Goal: Task Accomplishment & Management: Use online tool/utility

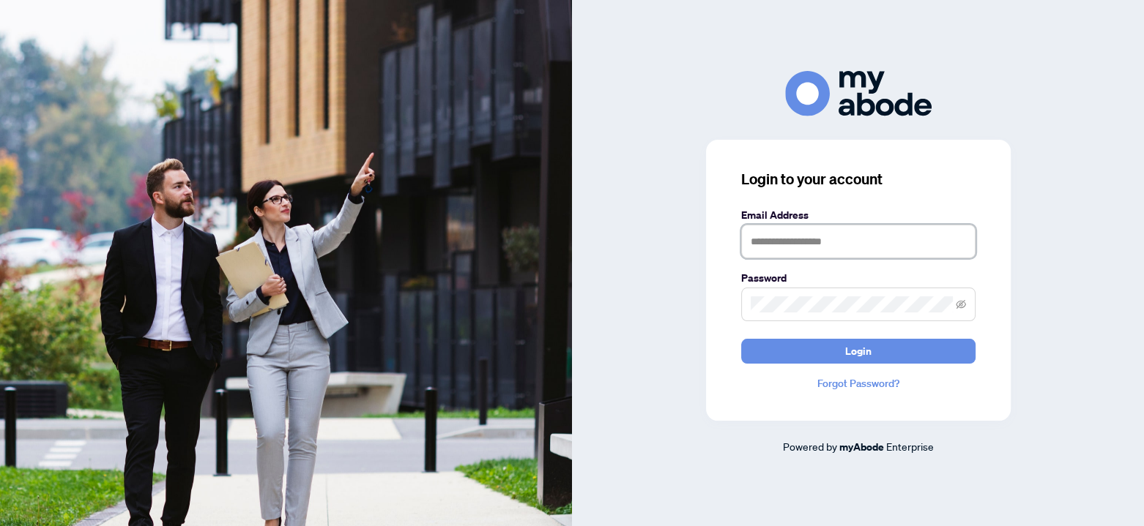
click at [790, 239] on input "text" at bounding box center [858, 242] width 234 height 34
type input "**********"
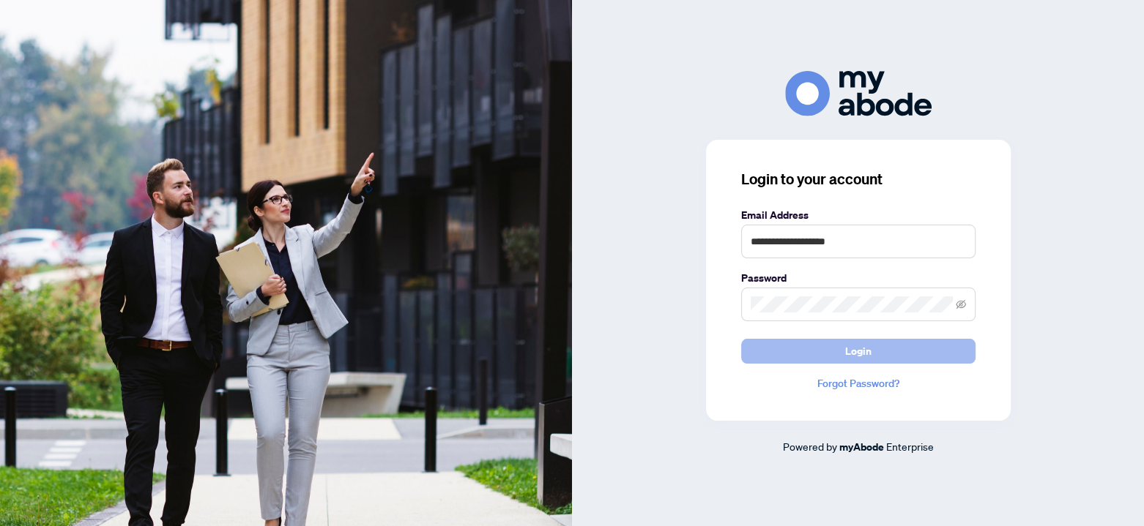
click at [849, 350] on span "Login" at bounding box center [858, 351] width 26 height 23
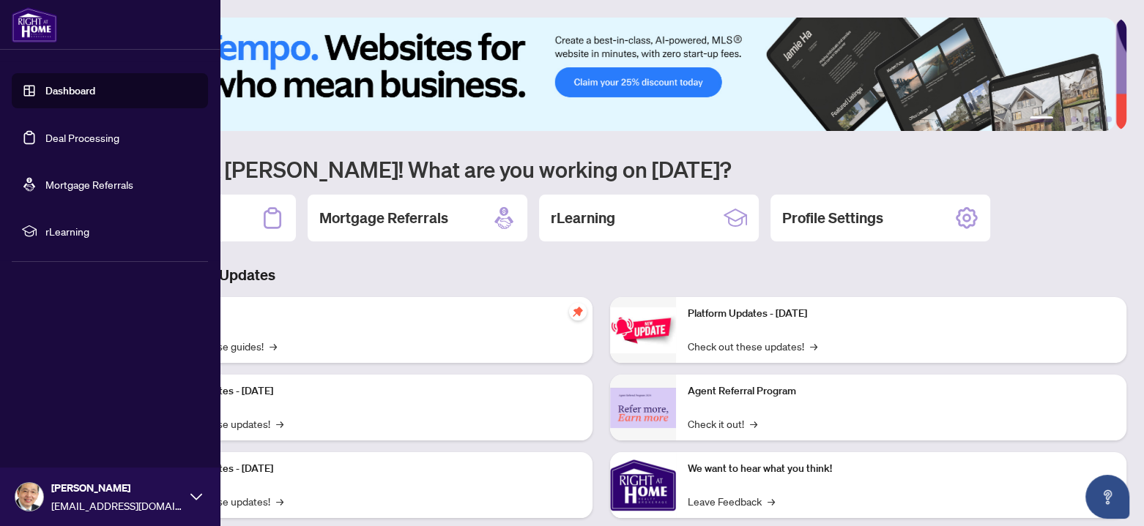
click at [45, 131] on link "Deal Processing" at bounding box center [82, 137] width 74 height 13
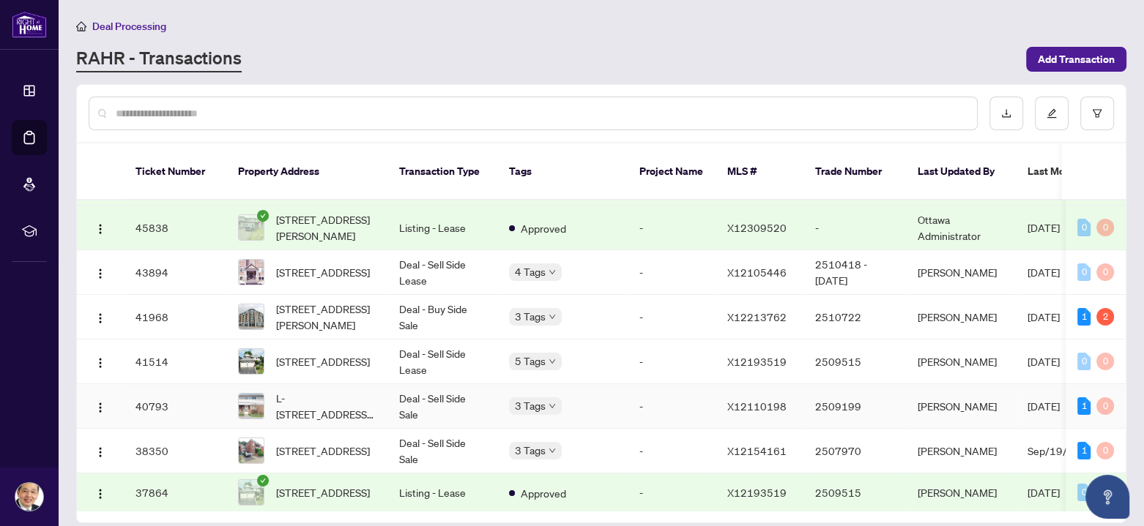
scroll to position [220, 0]
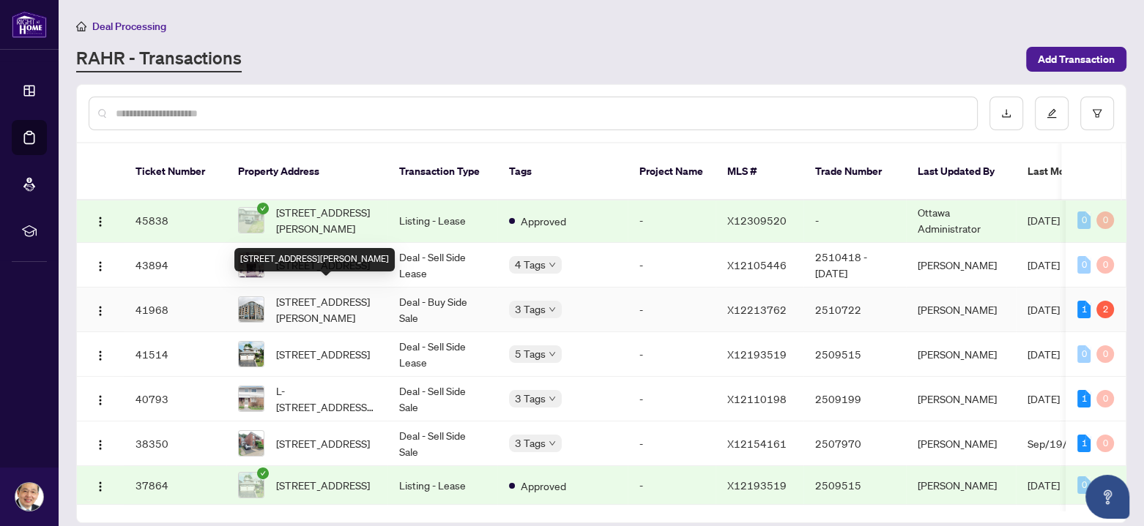
click at [325, 294] on span "[STREET_ADDRESS][PERSON_NAME]" at bounding box center [326, 310] width 100 height 32
